Goal: Check status: Check status

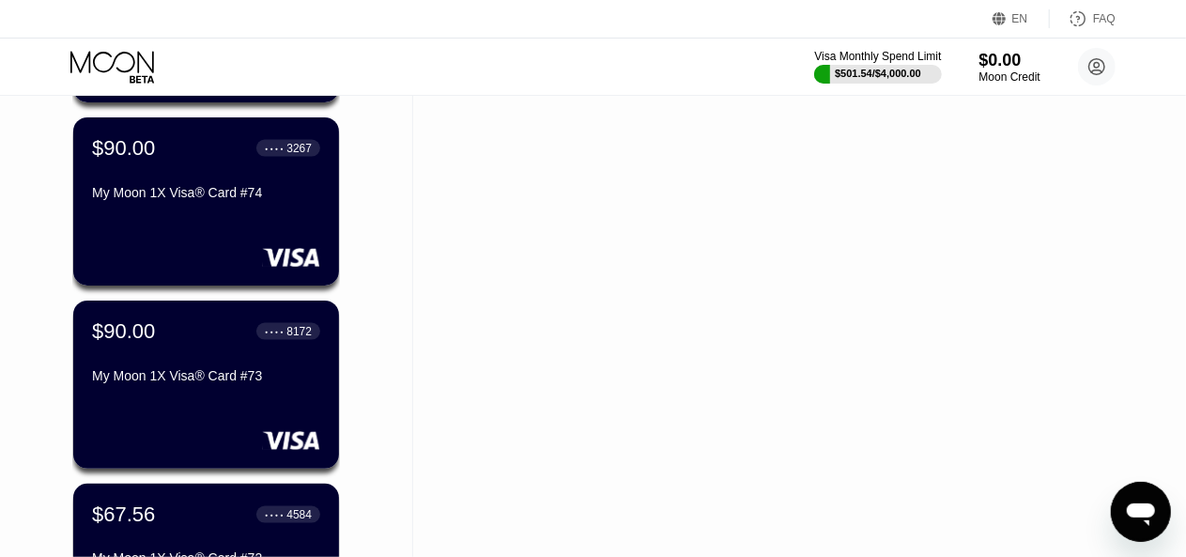
scroll to position [1221, 0]
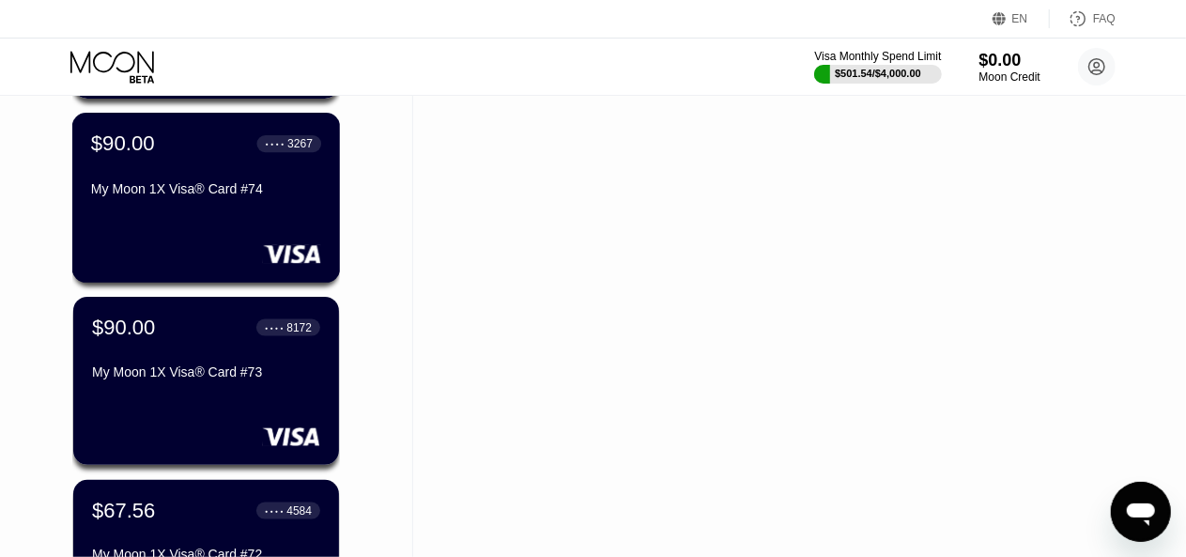
click at [286, 173] on div "$90.00 ● ● ● ● 3267 My Moon 1X Visa® Card #74" at bounding box center [206, 167] width 230 height 72
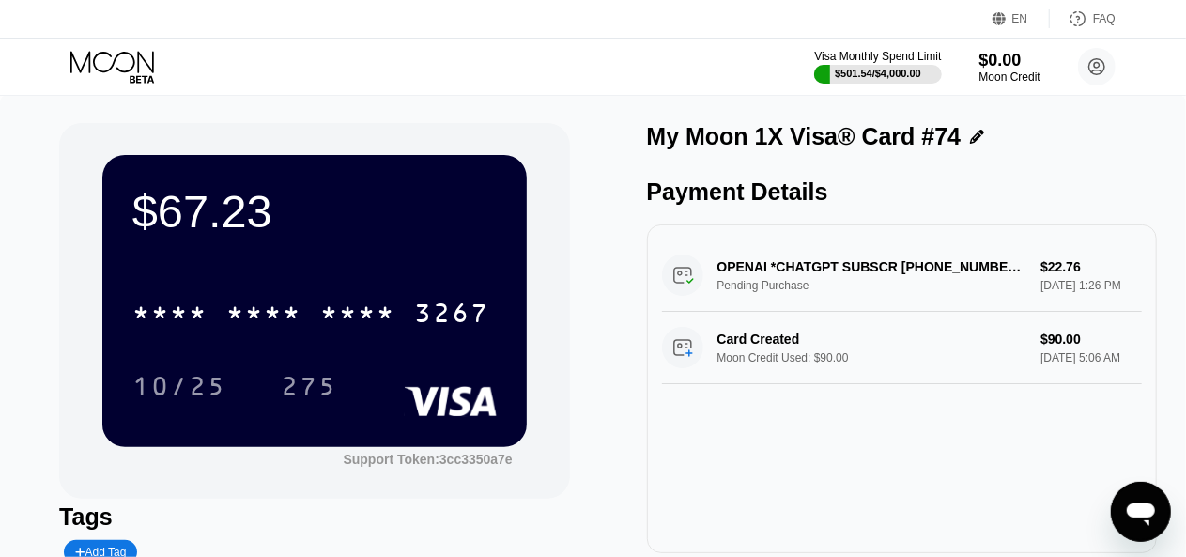
click at [103, 54] on icon at bounding box center [113, 67] width 87 height 33
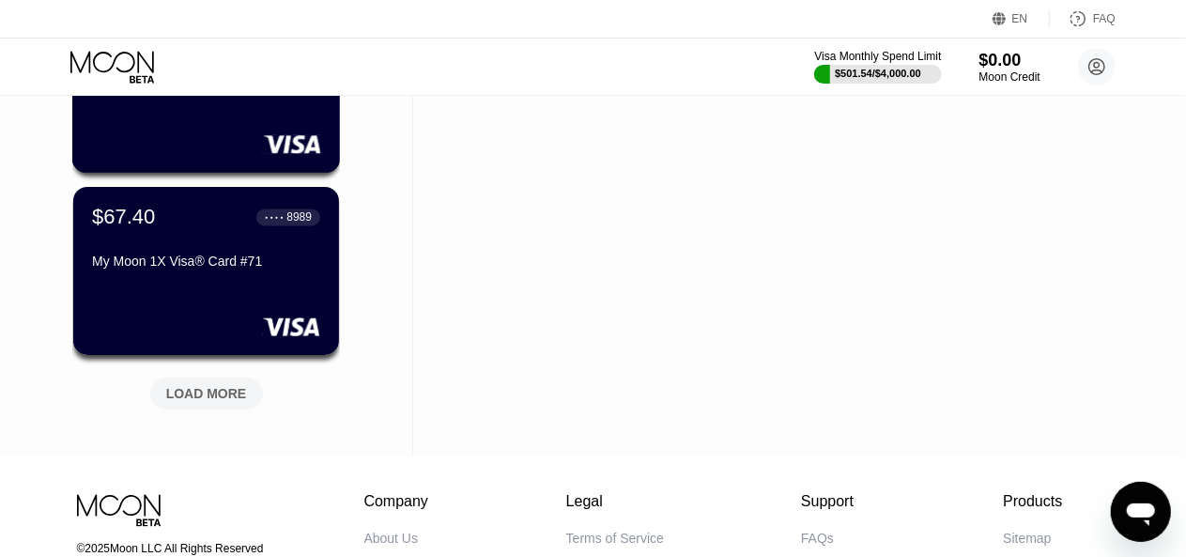
scroll to position [1785, 0]
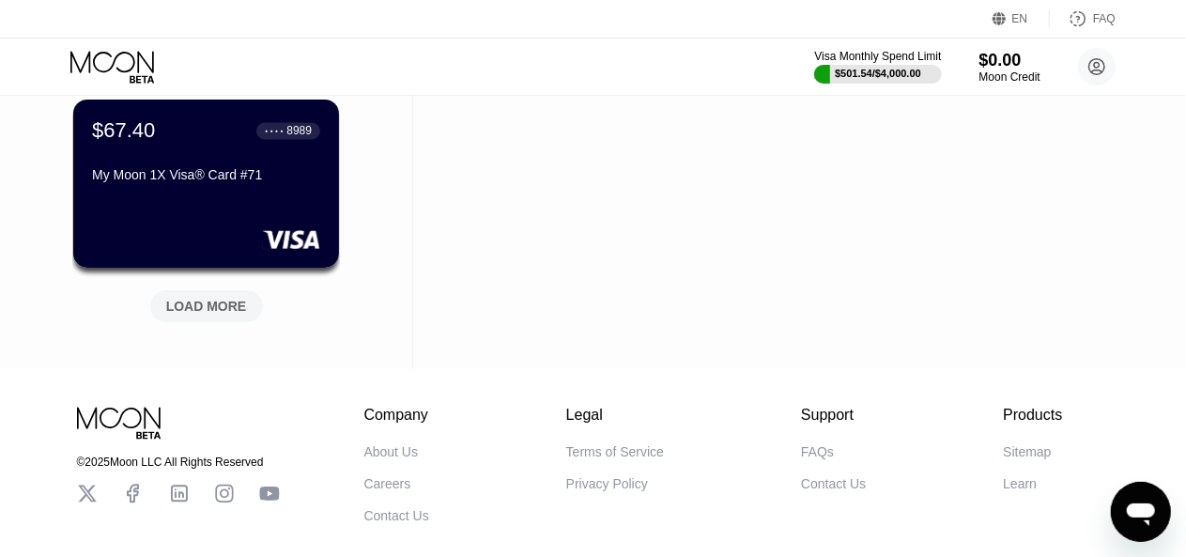
click at [208, 306] on div "LOAD MORE" at bounding box center [206, 306] width 81 height 17
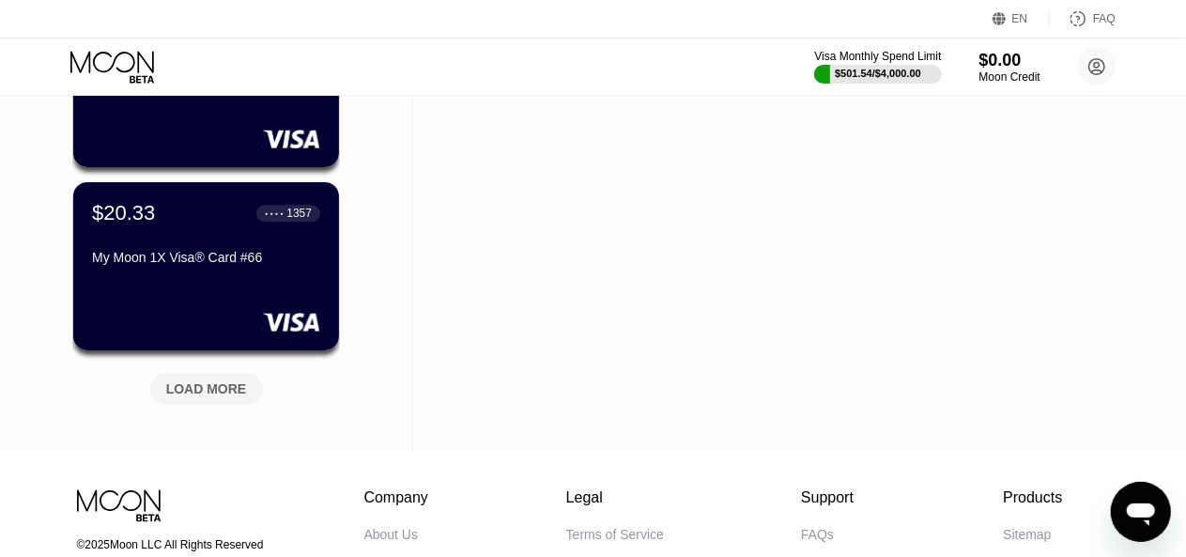
scroll to position [2630, 0]
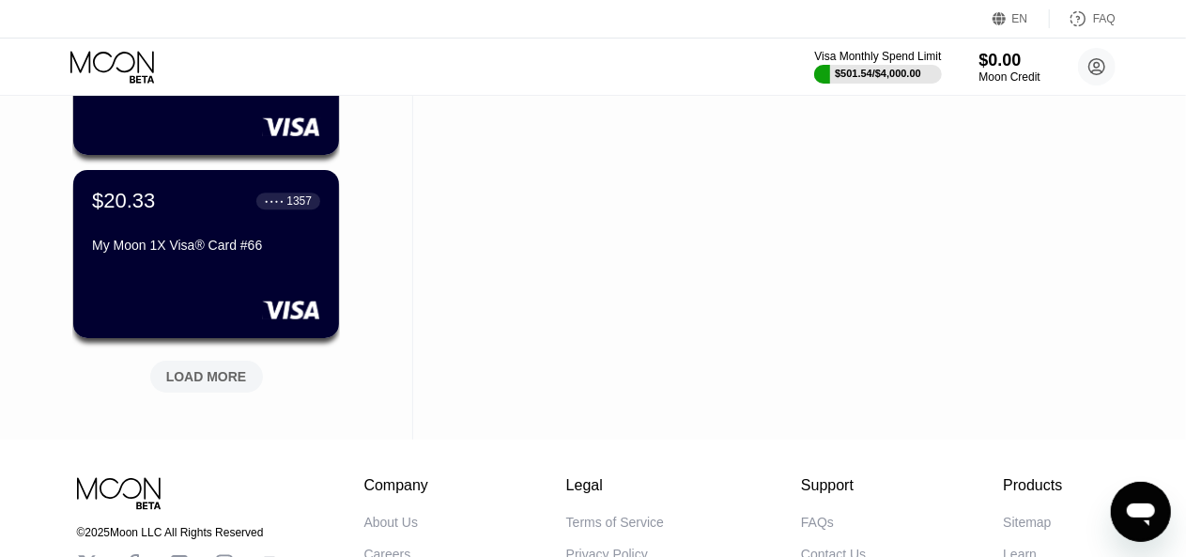
click at [220, 385] on div "LOAD MORE" at bounding box center [206, 376] width 81 height 17
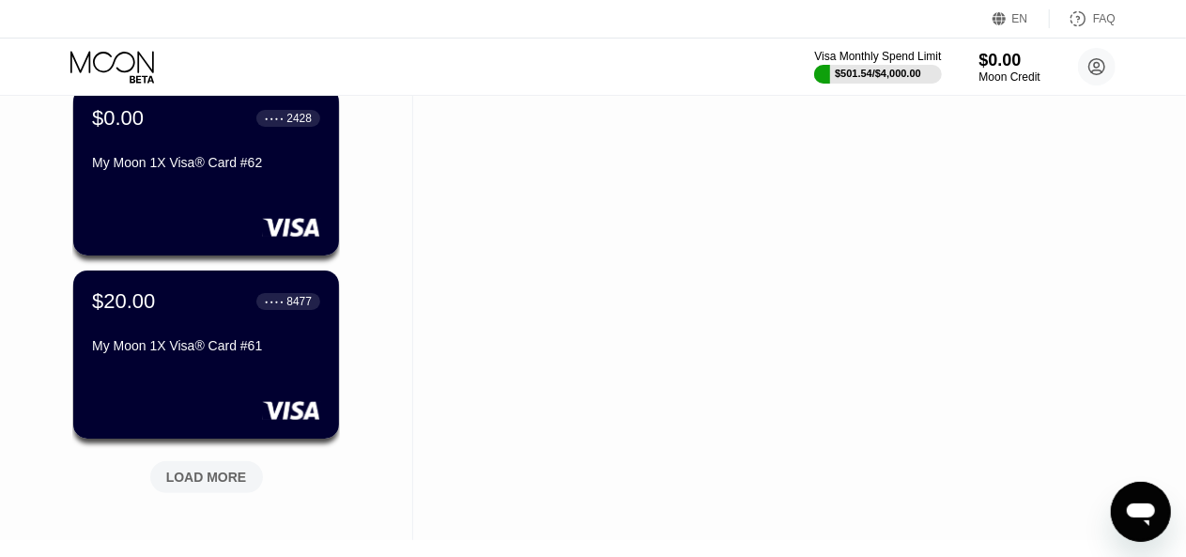
scroll to position [3475, 0]
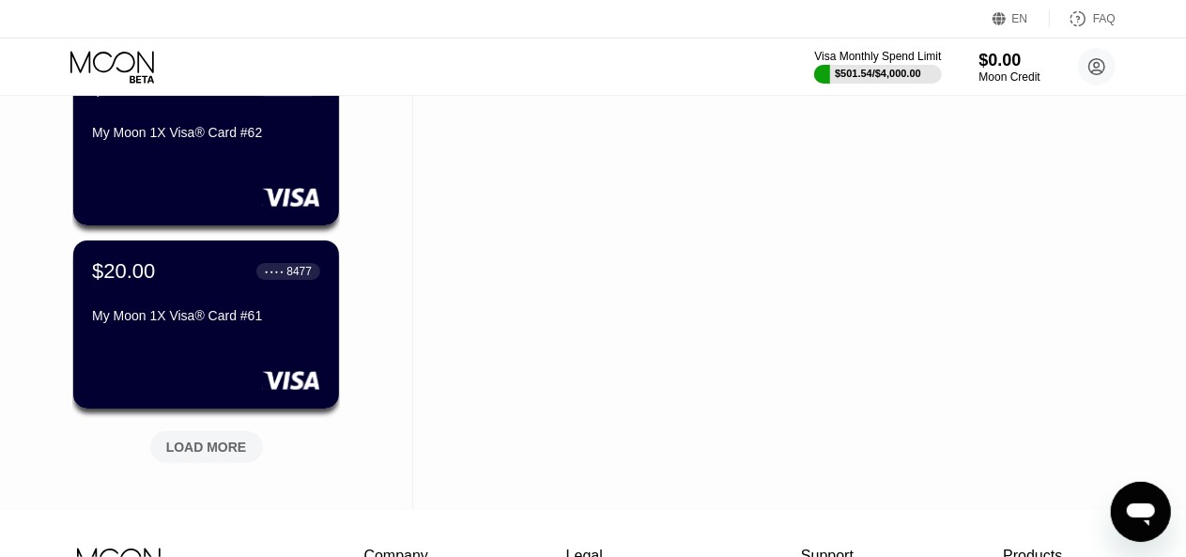
click at [238, 447] on div "LOAD MORE" at bounding box center [206, 447] width 81 height 17
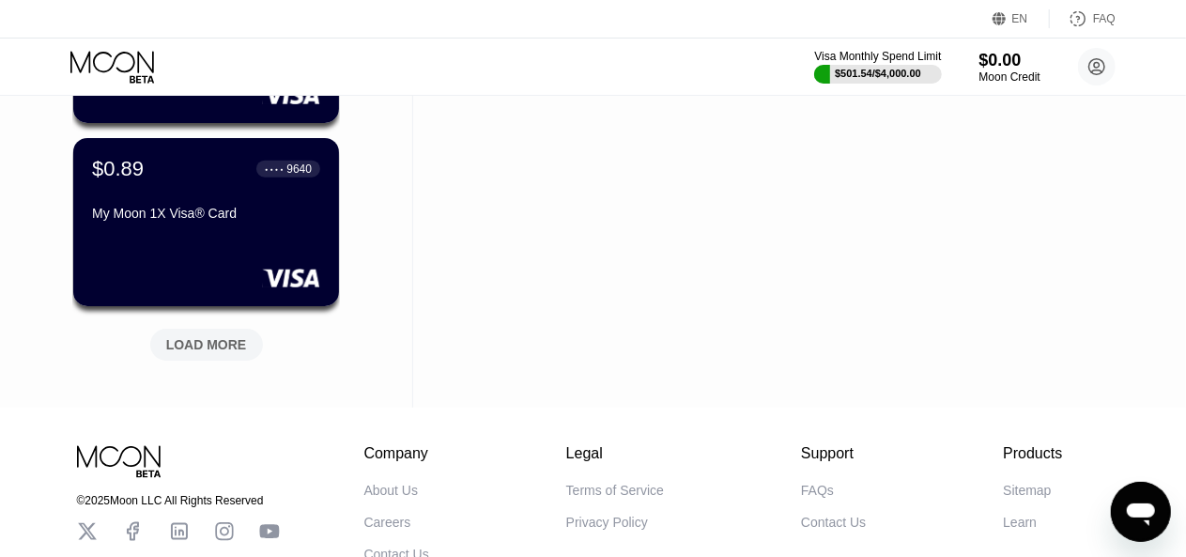
scroll to position [4508, 0]
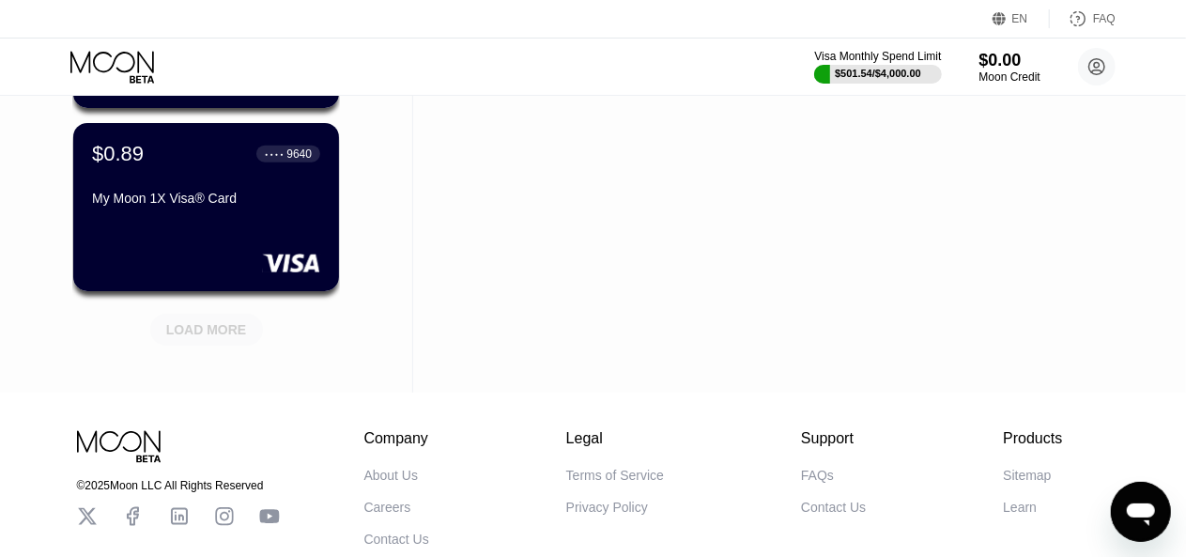
drag, startPoint x: 206, startPoint y: 331, endPoint x: 390, endPoint y: 298, distance: 187.0
click at [221, 330] on div "LOAD MORE" at bounding box center [206, 329] width 81 height 17
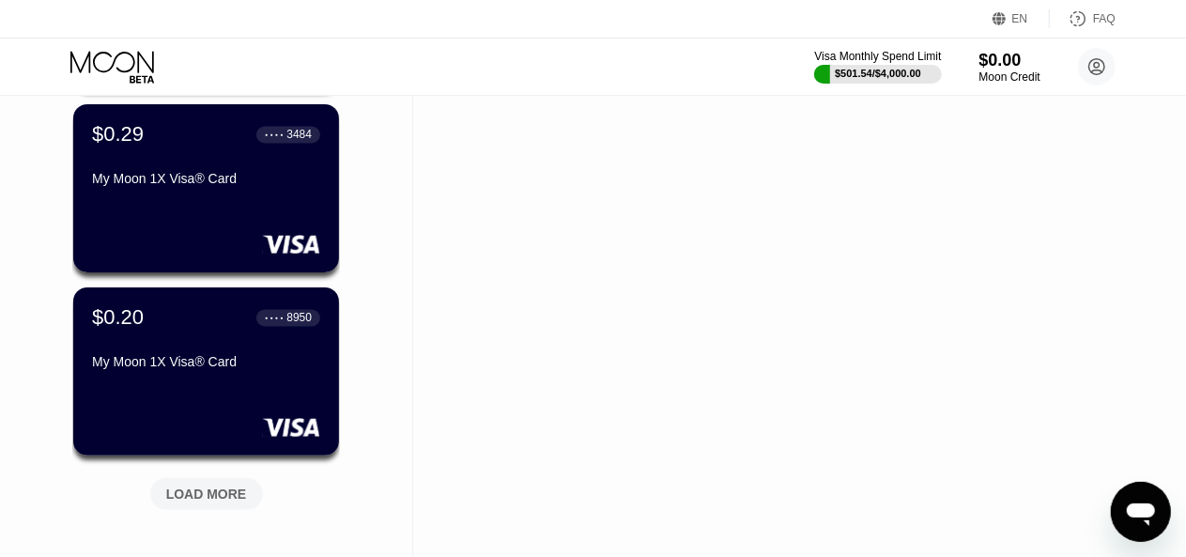
scroll to position [5448, 0]
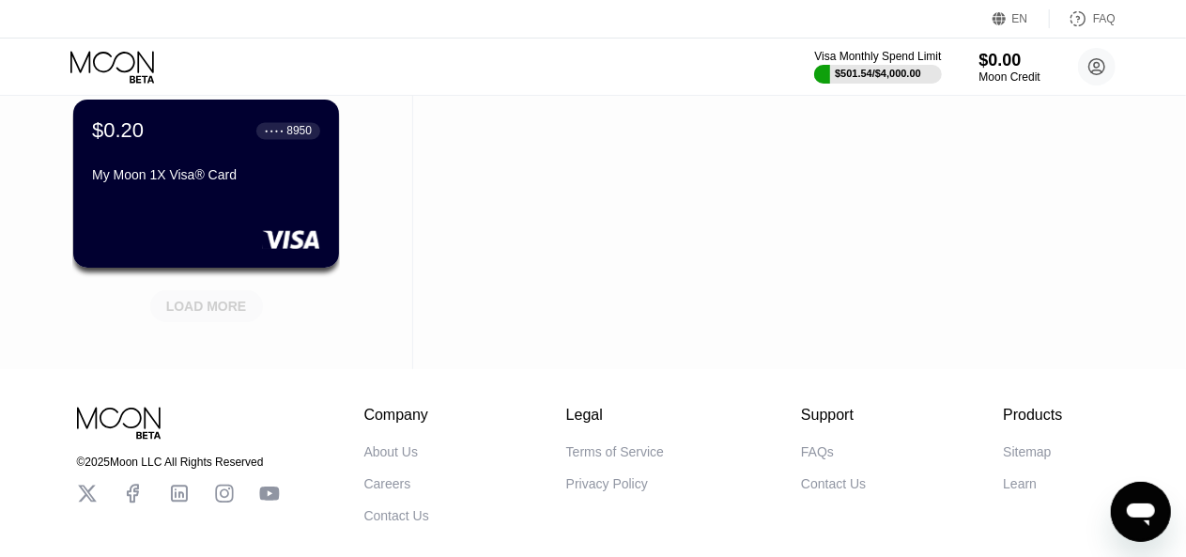
click at [217, 306] on div "LOAD MORE" at bounding box center [206, 306] width 81 height 17
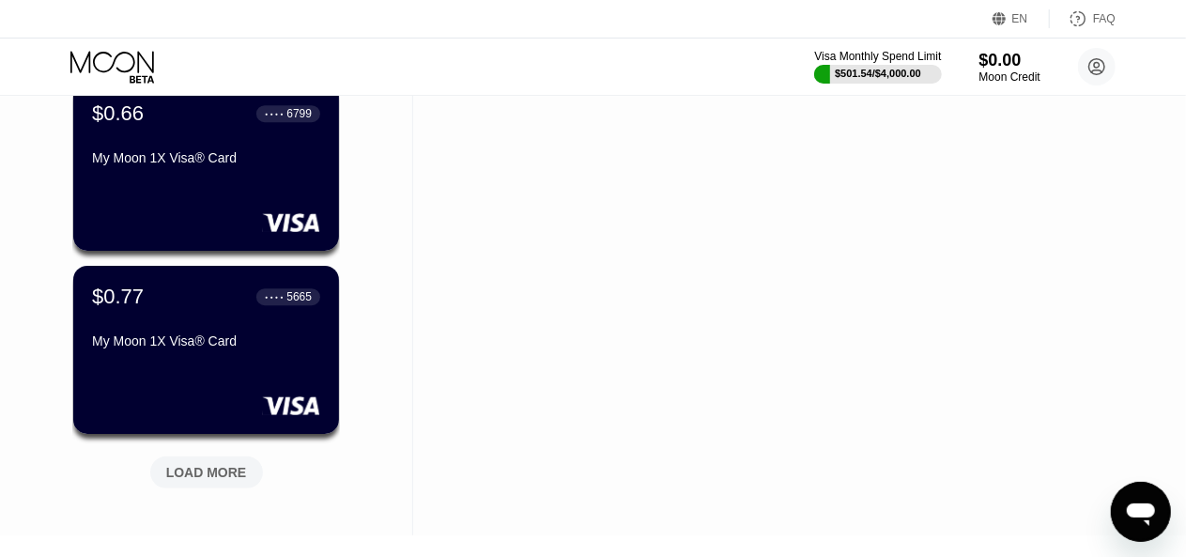
scroll to position [6293, 0]
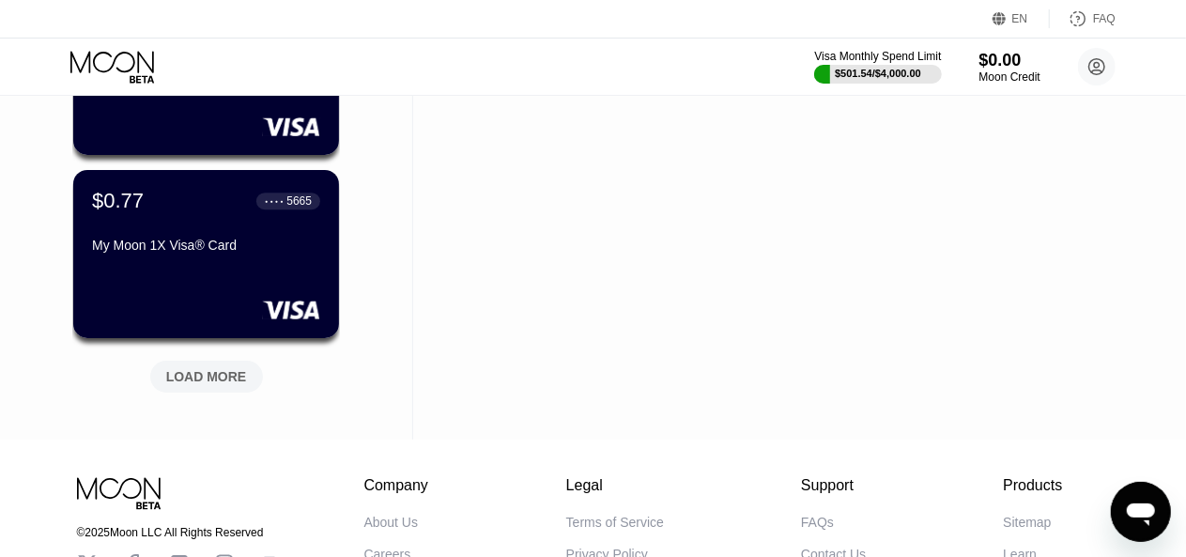
click at [222, 385] on div "LOAD MORE" at bounding box center [206, 376] width 81 height 17
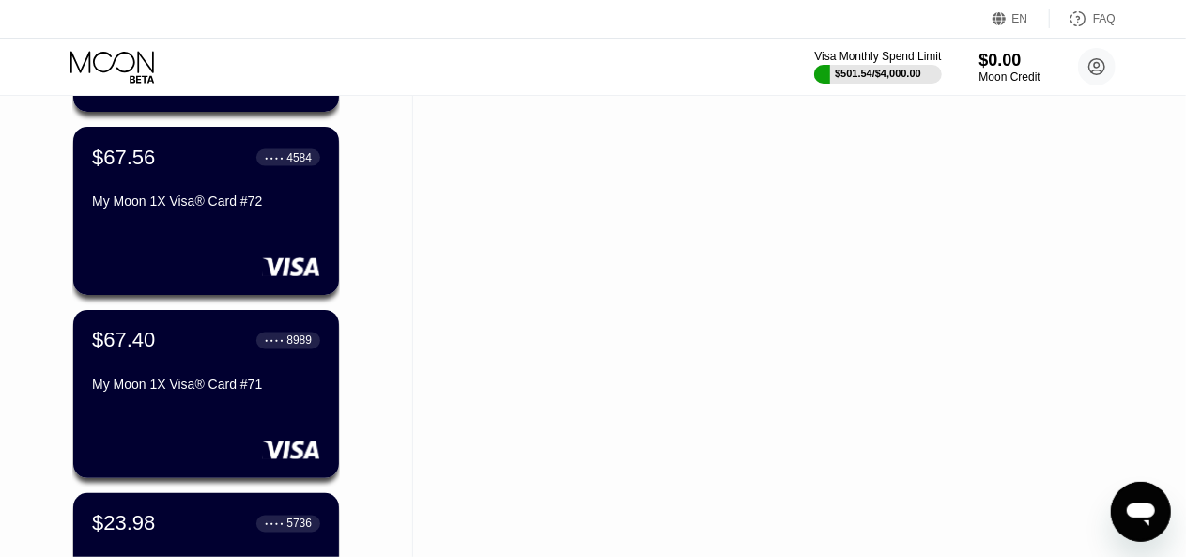
scroll to position [1597, 0]
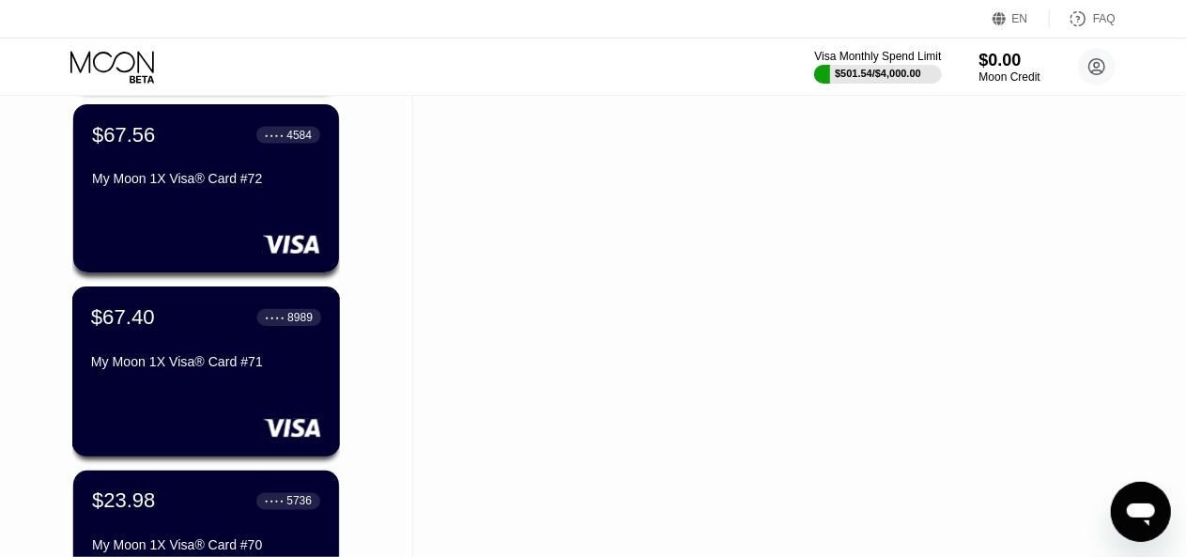
click at [306, 369] on div "My Moon 1X Visa® Card #71" at bounding box center [206, 362] width 230 height 15
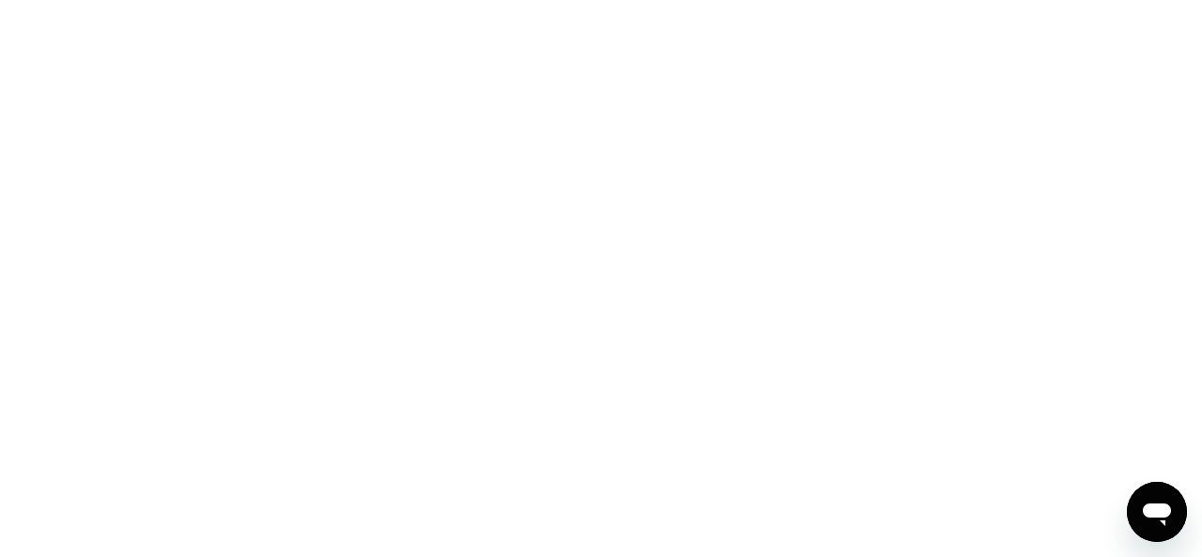
click at [490, 377] on div at bounding box center [601, 278] width 1202 height 557
